Goal: Register for event/course

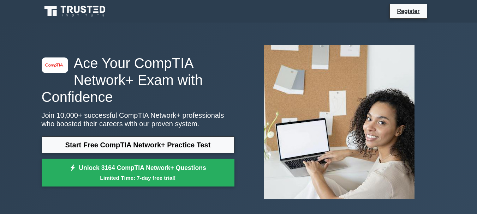
click at [126, 143] on link "Start Free CompTIA Network+ Practice Test" at bounding box center [138, 145] width 193 height 17
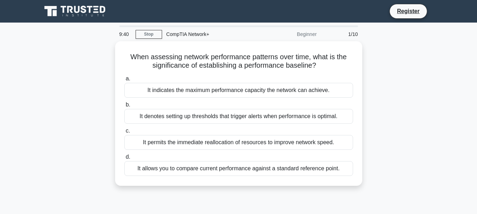
click at [183, 89] on div "It indicates the maximum performance capacity the network can achieve." at bounding box center [238, 90] width 229 height 15
click at [124, 81] on input "a. It indicates the maximum performance capacity the network can achieve." at bounding box center [124, 79] width 0 height 5
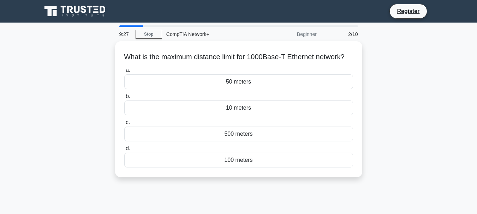
click at [226, 167] on div "100 meters" at bounding box center [238, 160] width 229 height 15
click at [124, 151] on input "d. 100 meters" at bounding box center [124, 149] width 0 height 5
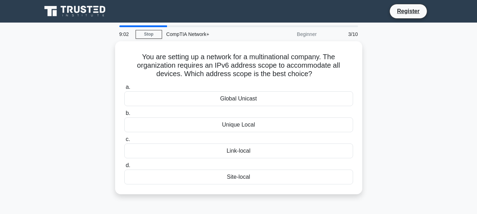
click at [227, 98] on div "Global Unicast" at bounding box center [238, 99] width 229 height 15
click at [124, 90] on input "a. Global Unicast" at bounding box center [124, 87] width 0 height 5
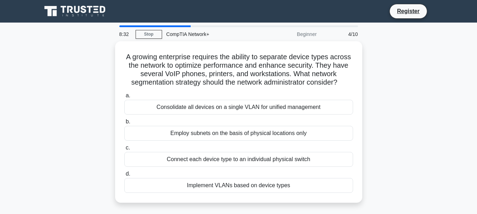
click at [254, 190] on div "Implement VLANs based on device types" at bounding box center [238, 185] width 229 height 15
click at [124, 177] on input "d. Implement VLANs based on device types" at bounding box center [124, 174] width 0 height 5
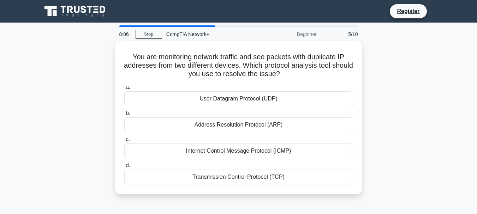
click at [239, 122] on div "Address Resolution Protocol (ARP)" at bounding box center [238, 125] width 229 height 15
click at [124, 116] on input "b. Address Resolution Protocol (ARP)" at bounding box center [124, 113] width 0 height 5
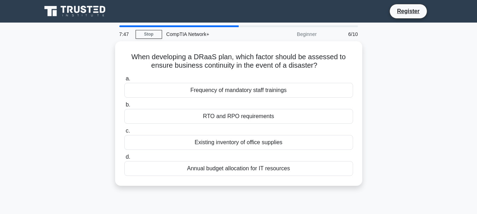
click at [231, 112] on div "RTO and RPO requirements" at bounding box center [238, 116] width 229 height 15
click at [124, 107] on input "b. RTO and RPO requirements" at bounding box center [124, 105] width 0 height 5
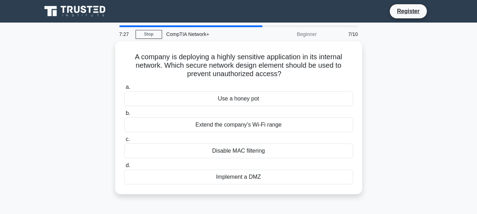
click at [231, 176] on div "Implement a DMZ" at bounding box center [238, 177] width 229 height 15
click at [124, 168] on input "d. Implement a DMZ" at bounding box center [124, 166] width 0 height 5
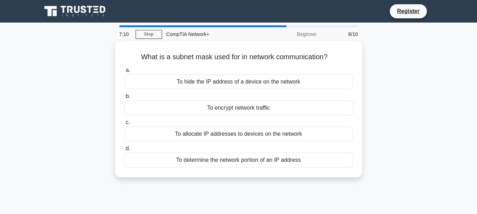
click at [250, 158] on div "To determine the network portion of an IP address" at bounding box center [238, 160] width 229 height 15
click at [124, 151] on input "d. To determine the network portion of an IP address" at bounding box center [124, 149] width 0 height 5
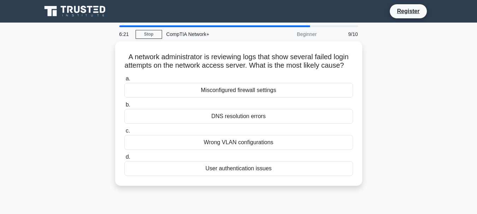
click at [234, 176] on div "User authentication issues" at bounding box center [238, 168] width 229 height 15
click at [124, 160] on input "d. User authentication issues" at bounding box center [124, 157] width 0 height 5
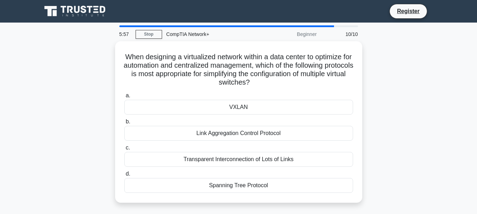
click at [241, 105] on div "VXLAN" at bounding box center [238, 107] width 229 height 15
click at [124, 98] on input "a. VXLAN" at bounding box center [124, 96] width 0 height 5
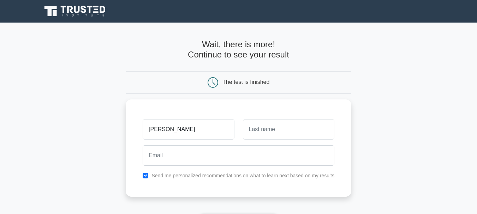
type input "[PERSON_NAME]"
click at [294, 131] on input "text" at bounding box center [289, 129] width 92 height 20
type input "byenda"
click at [157, 130] on input "[PERSON_NAME]" at bounding box center [189, 129] width 92 height 20
type input "[PERSON_NAME]"
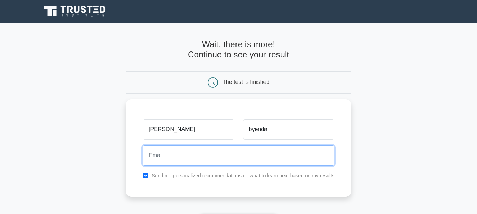
click at [163, 160] on input "email" at bounding box center [239, 156] width 192 height 20
type input "[EMAIL_ADDRESS][DOMAIN_NAME]"
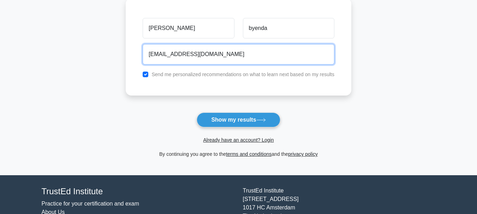
scroll to position [116, 0]
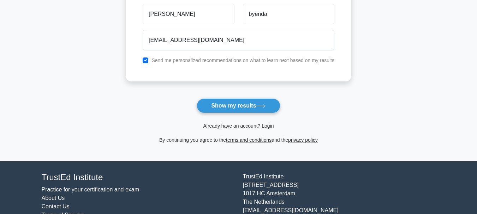
click at [234, 109] on button "Show my results" at bounding box center [238, 106] width 83 height 15
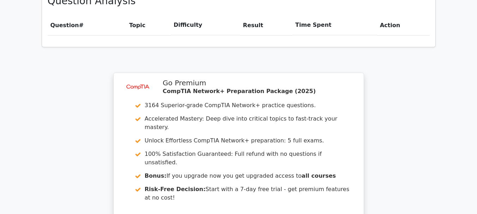
scroll to position [508, 0]
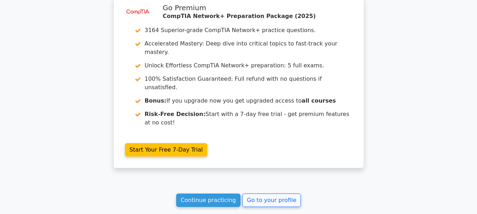
scroll to position [596, 0]
